Goal: Navigation & Orientation: Find specific page/section

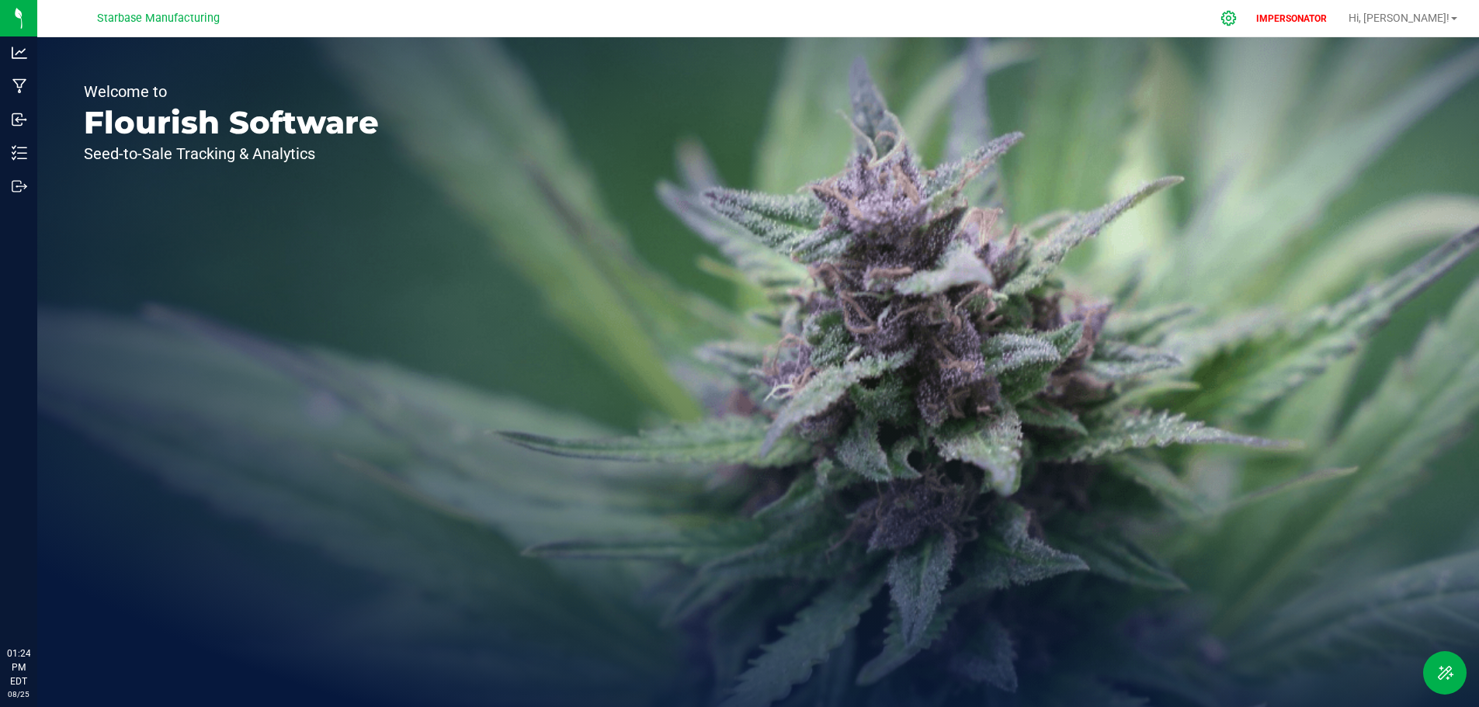
click at [1236, 16] on icon at bounding box center [1228, 18] width 15 height 15
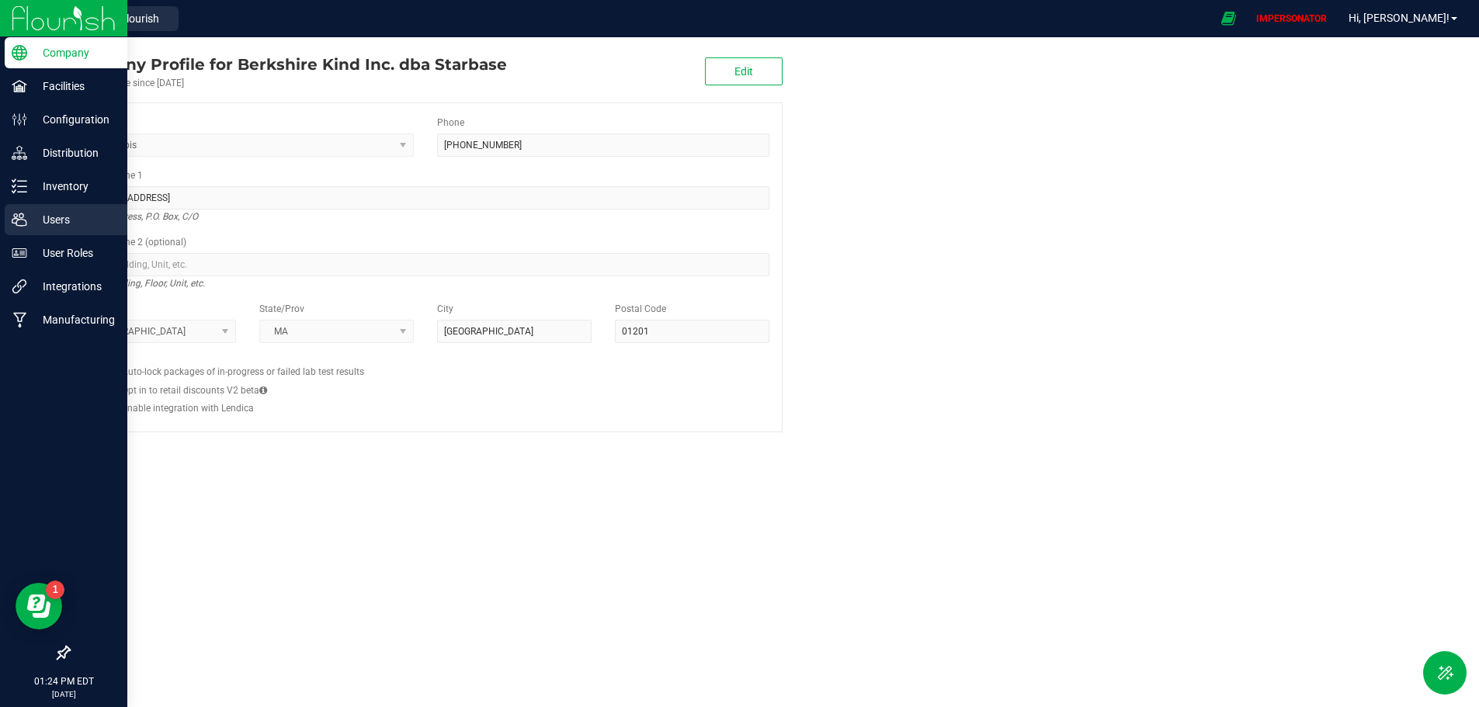
click at [49, 217] on p "Users" at bounding box center [73, 219] width 93 height 19
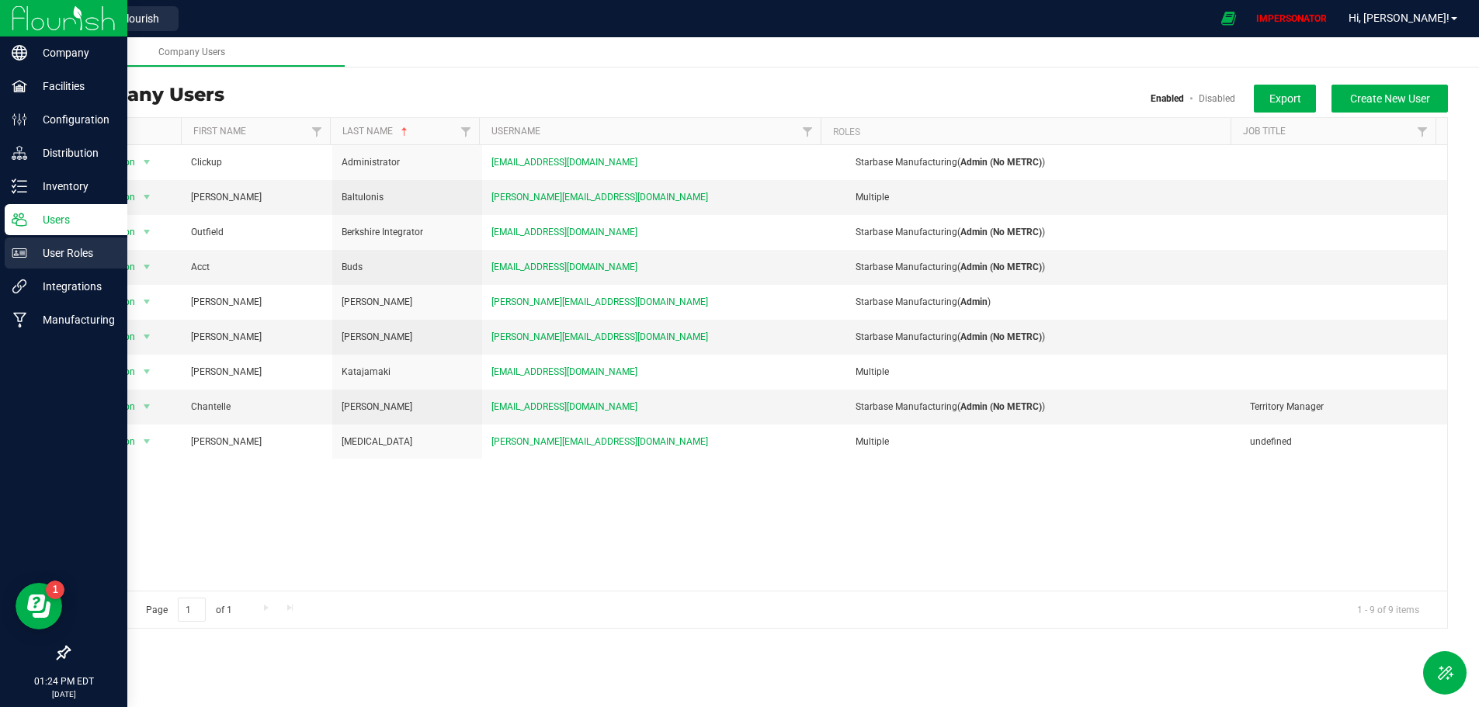
click at [58, 254] on p "User Roles" at bounding box center [73, 253] width 93 height 19
